Goal: Information Seeking & Learning: Understand process/instructions

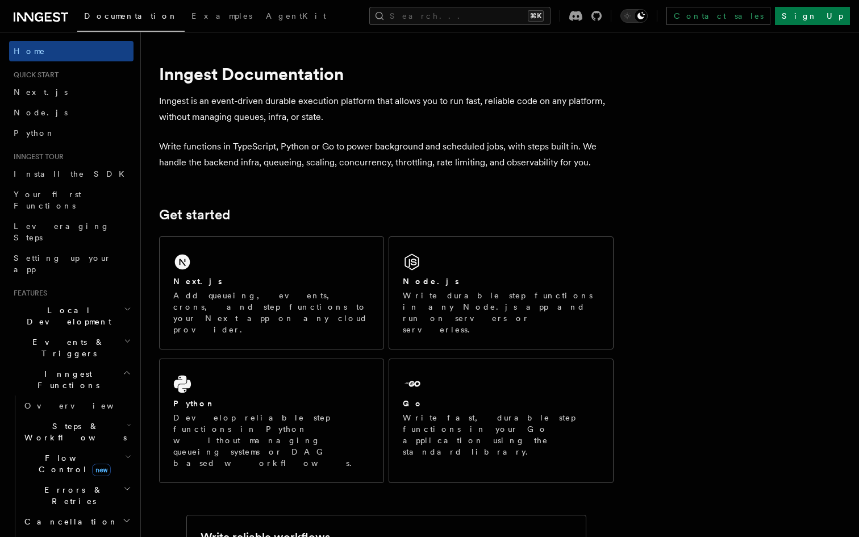
click at [55, 337] on span "Events & Triggers" at bounding box center [66, 348] width 115 height 23
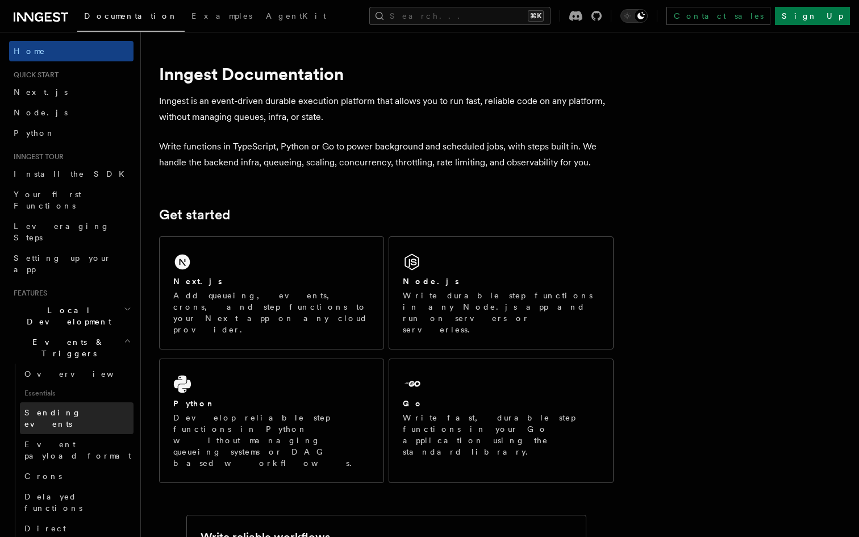
click at [61, 408] on span "Sending events" at bounding box center [52, 418] width 57 height 20
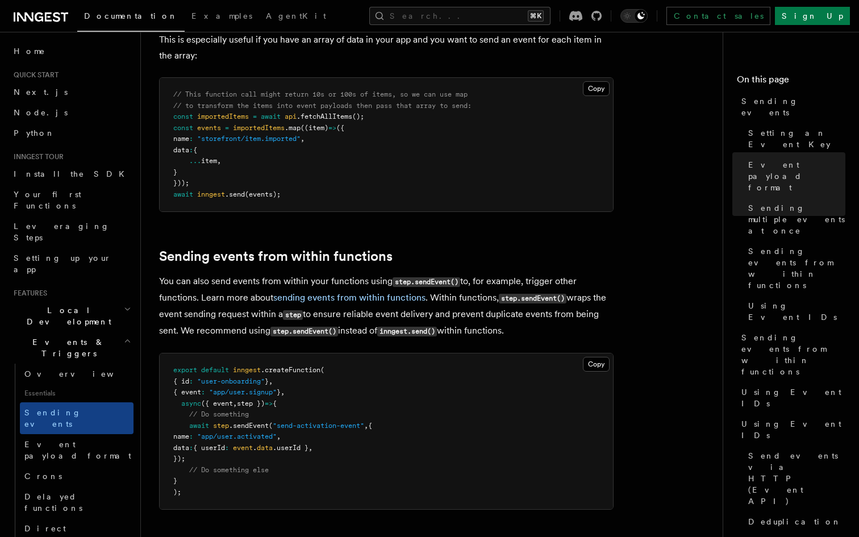
scroll to position [1558, 0]
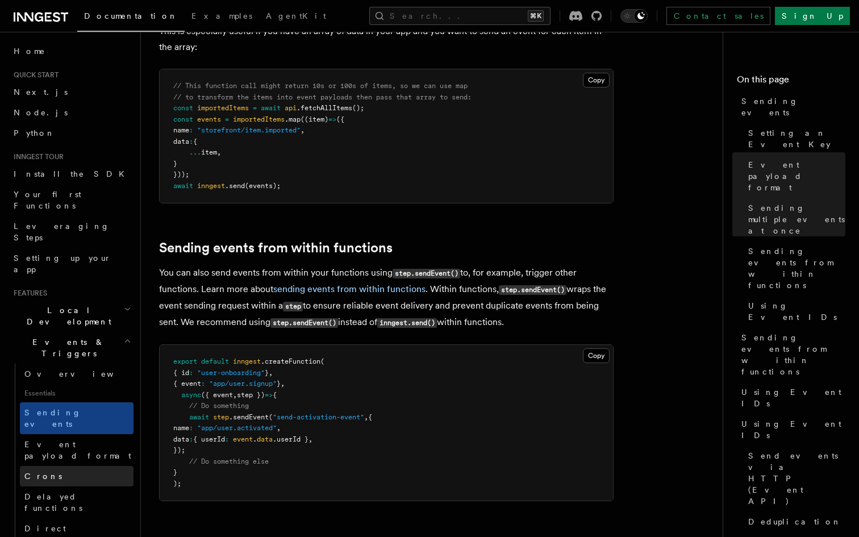
click at [59, 466] on link "Crons" at bounding box center [77, 476] width 114 height 20
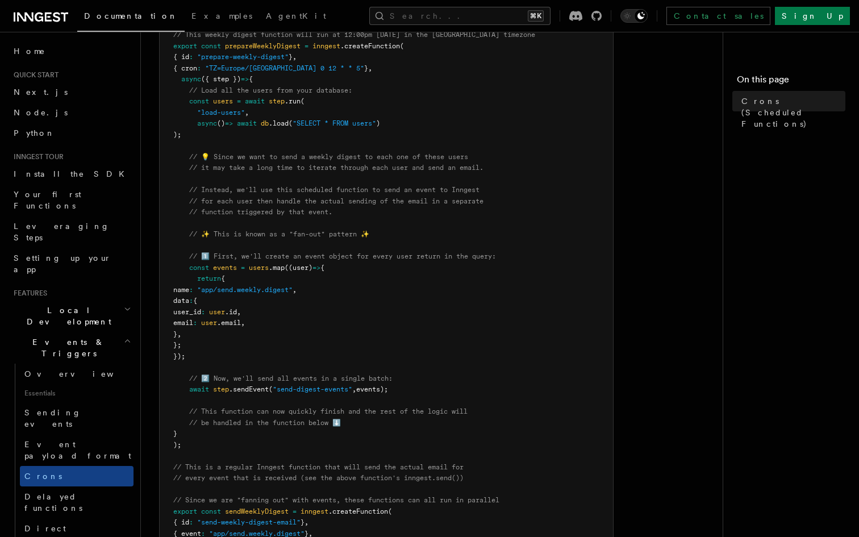
scroll to position [246, 0]
drag, startPoint x: 203, startPoint y: 356, endPoint x: 161, endPoint y: 272, distance: 93.8
click at [161, 272] on pre "import { Inngest } from "inngest" ; const inngest = new Inngest ({ id : "signup…" at bounding box center [387, 322] width 454 height 699
drag, startPoint x: 403, startPoint y: 392, endPoint x: 152, endPoint y: 266, distance: 280.6
click at [152, 266] on div "Features Events & Triggers Crons (Scheduled Functions) You can create scheduled…" at bounding box center [455, 377] width 628 height 1247
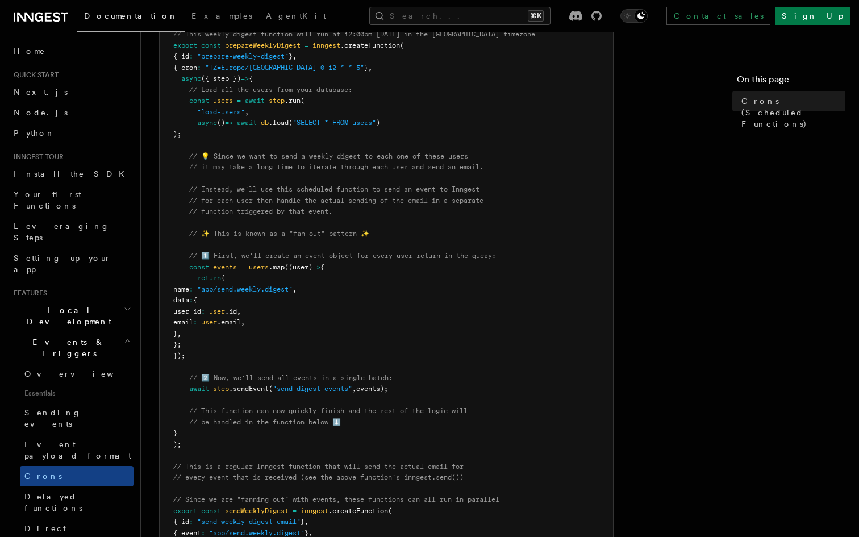
copy code "const events = users .map ((user) => { return { name : "app/send.weekly.digest"…"
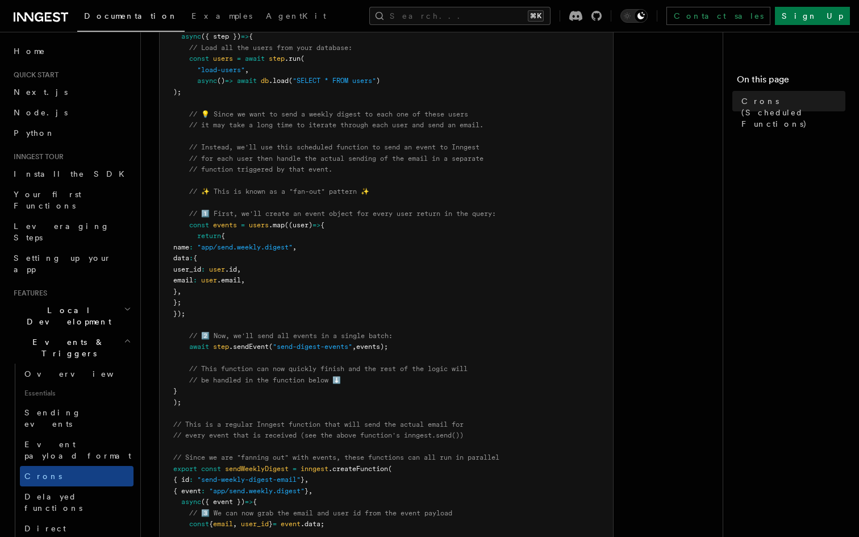
click at [303, 384] on span "// be handled in the function below ⬇️" at bounding box center [265, 380] width 152 height 8
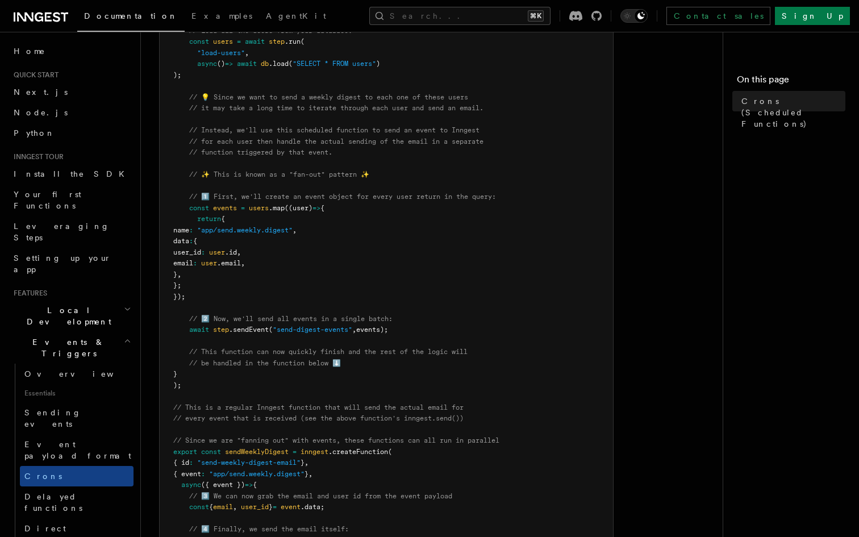
scroll to position [308, 0]
click at [73, 408] on span "Sending events" at bounding box center [52, 418] width 57 height 20
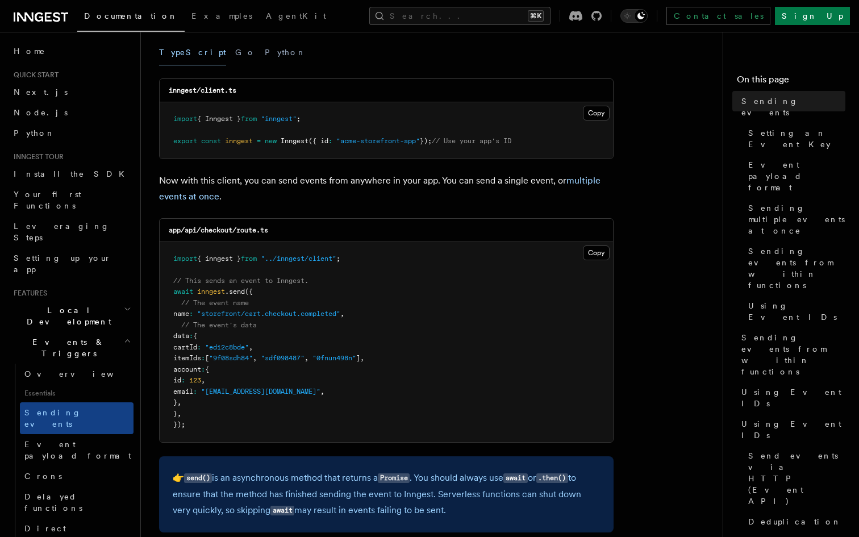
scroll to position [160, 0]
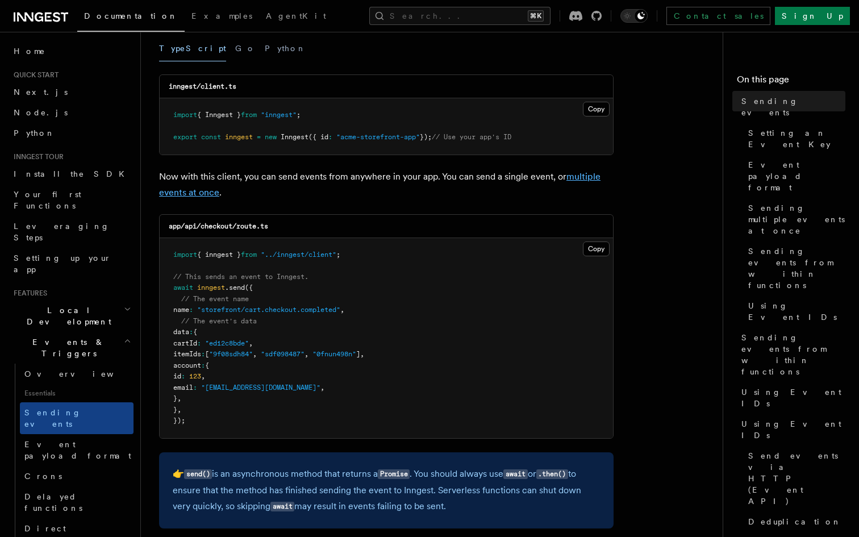
click at [581, 177] on link "multiple events at once" at bounding box center [380, 184] width 442 height 27
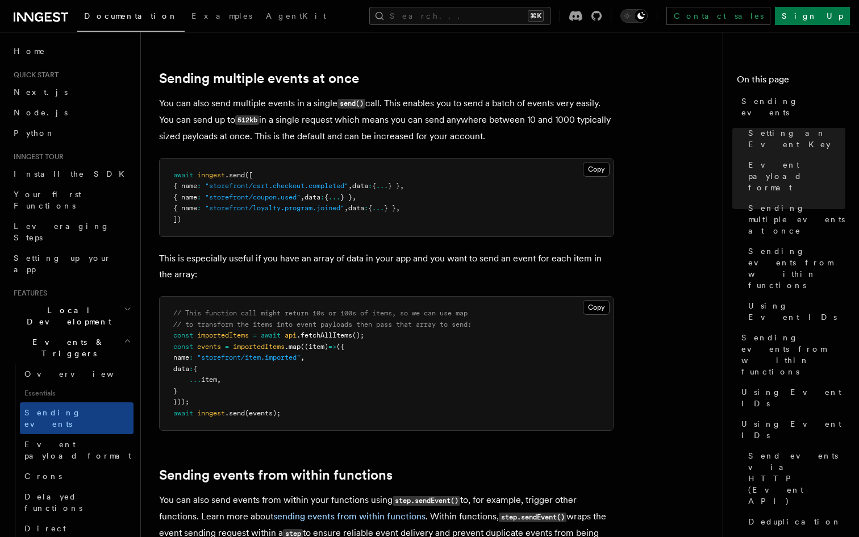
scroll to position [1332, 0]
